Goal: Task Accomplishment & Management: Use online tool/utility

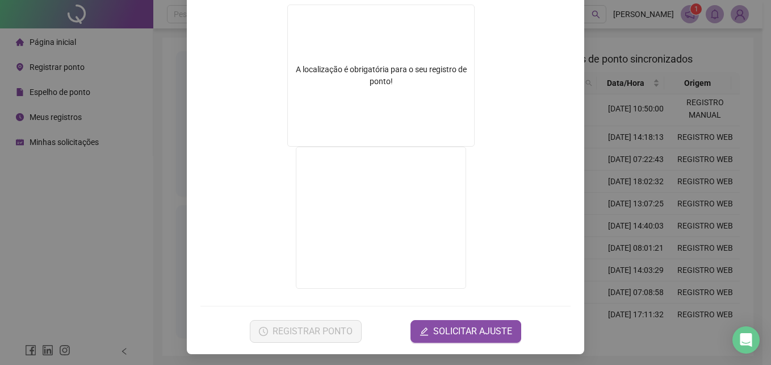
scroll to position [183, 0]
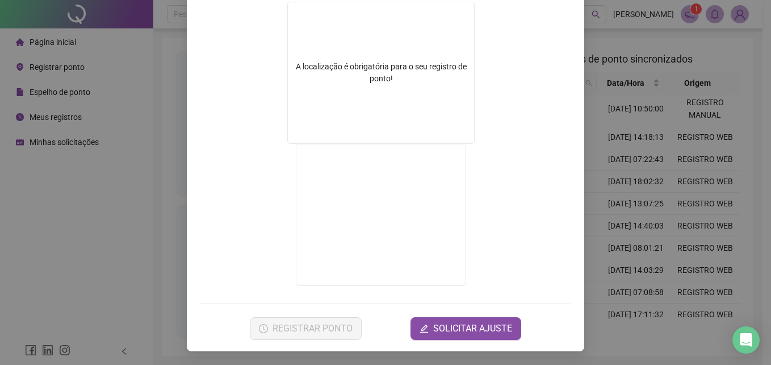
click at [617, 164] on div "Registro de ponto web 16:32:41 Empregador : GESTAO NEXXO LTDA Colaborador : [PE…" at bounding box center [385, 182] width 771 height 365
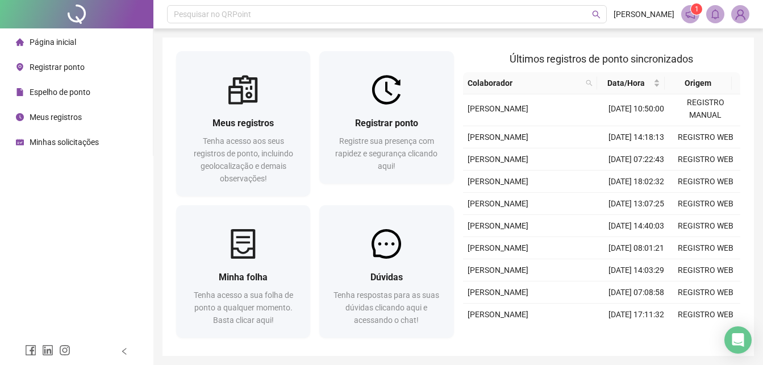
click at [74, 66] on span "Registrar ponto" at bounding box center [57, 66] width 55 height 9
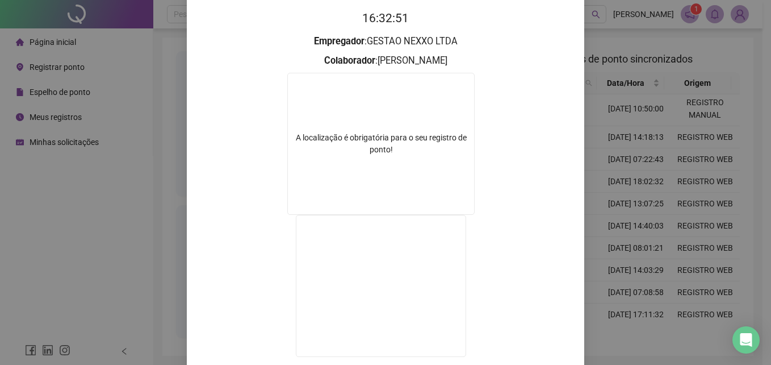
scroll to position [170, 0]
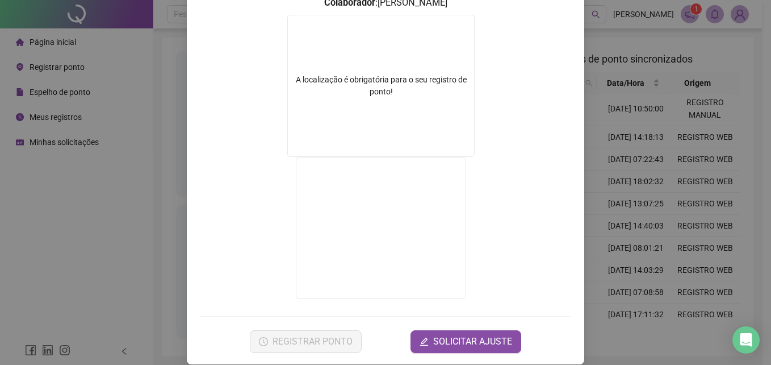
click at [660, 148] on div "Registro de ponto web 16:32:52 Empregador : GESTAO NEXXO LTDA Colaborador : [PE…" at bounding box center [385, 182] width 771 height 365
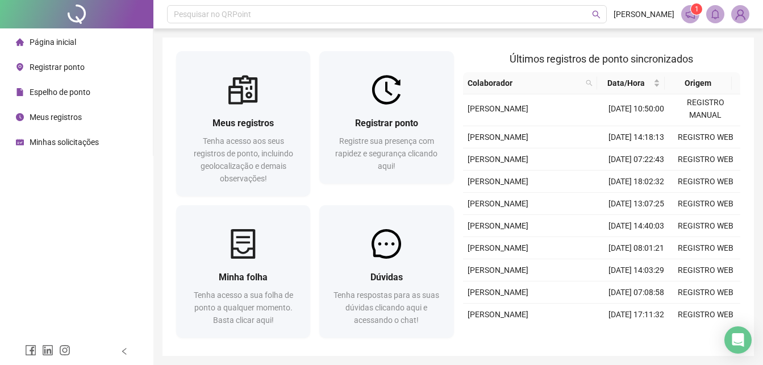
click at [74, 62] on span "Registrar ponto" at bounding box center [57, 66] width 55 height 9
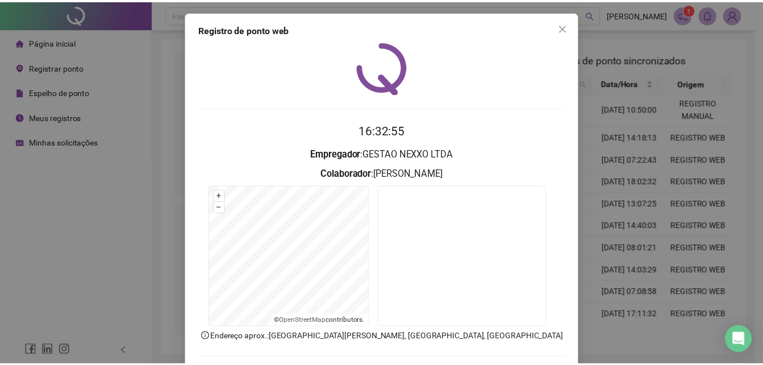
scroll to position [54, 0]
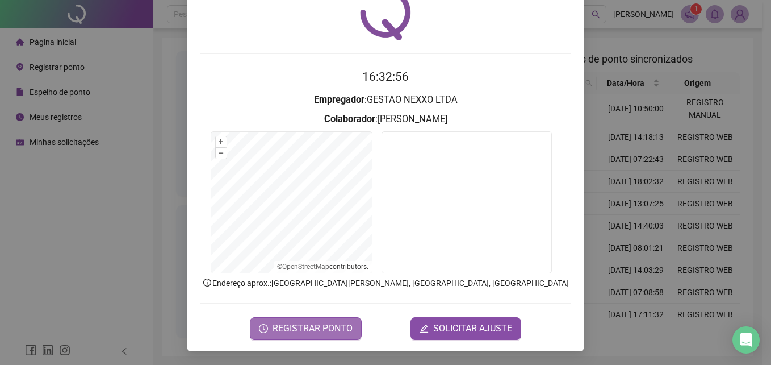
click at [317, 337] on button "REGISTRAR PONTO" at bounding box center [306, 328] width 112 height 23
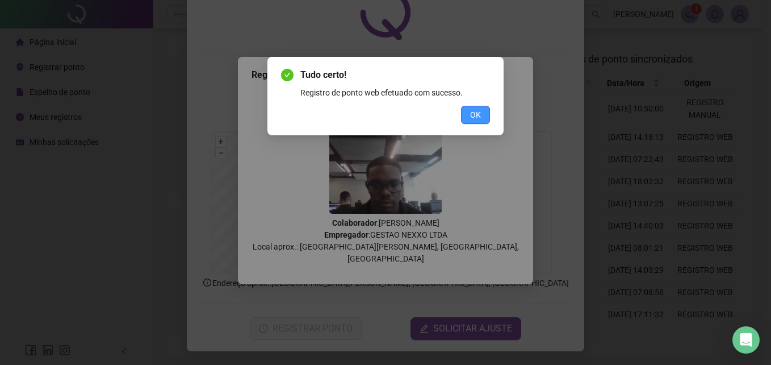
click at [476, 120] on span "OK" at bounding box center [475, 114] width 11 height 12
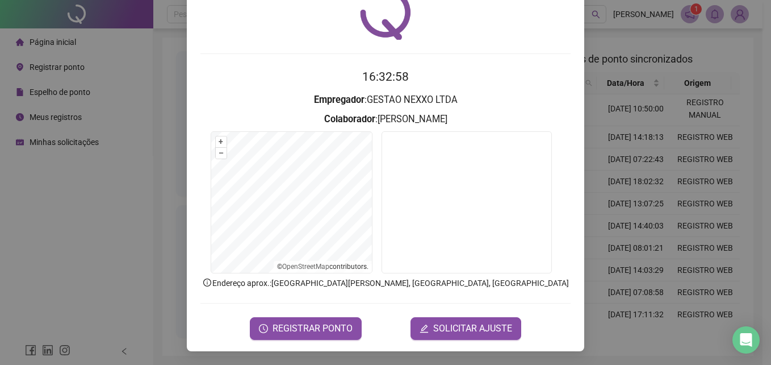
click at [630, 134] on div "Registro de ponto web 16:32:58 Empregador : GESTAO NEXXO LTDA Colaborador : [PE…" at bounding box center [385, 182] width 771 height 365
